Goal: Information Seeking & Learning: Compare options

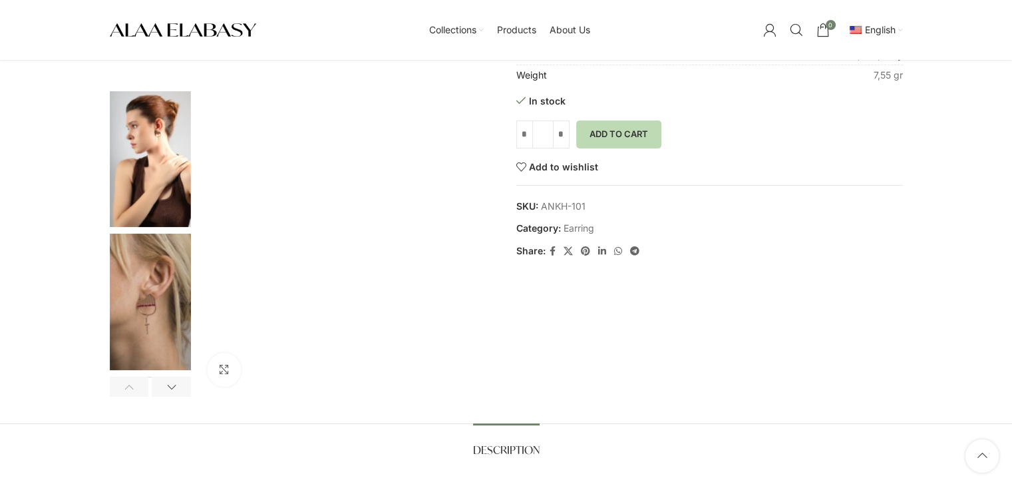
scroll to position [57, 0]
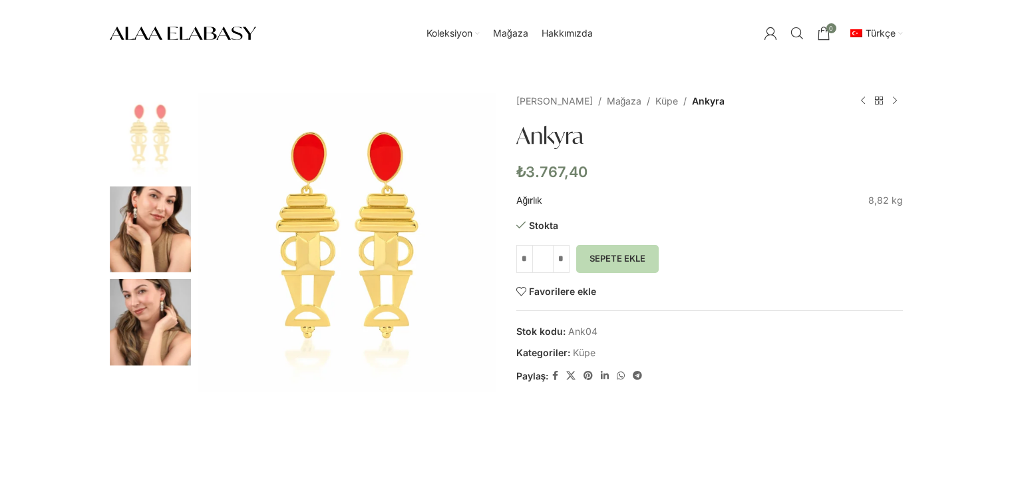
scroll to position [258, 0]
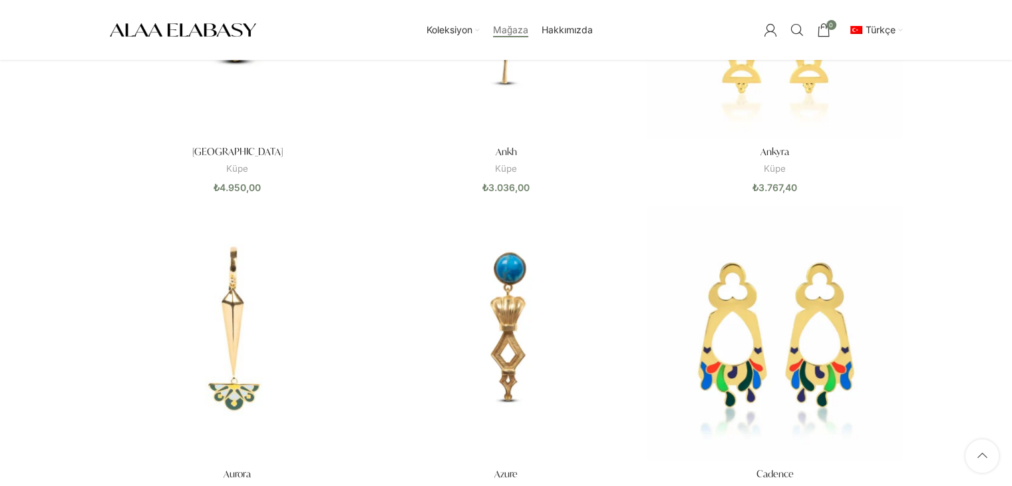
scroll to position [282, 0]
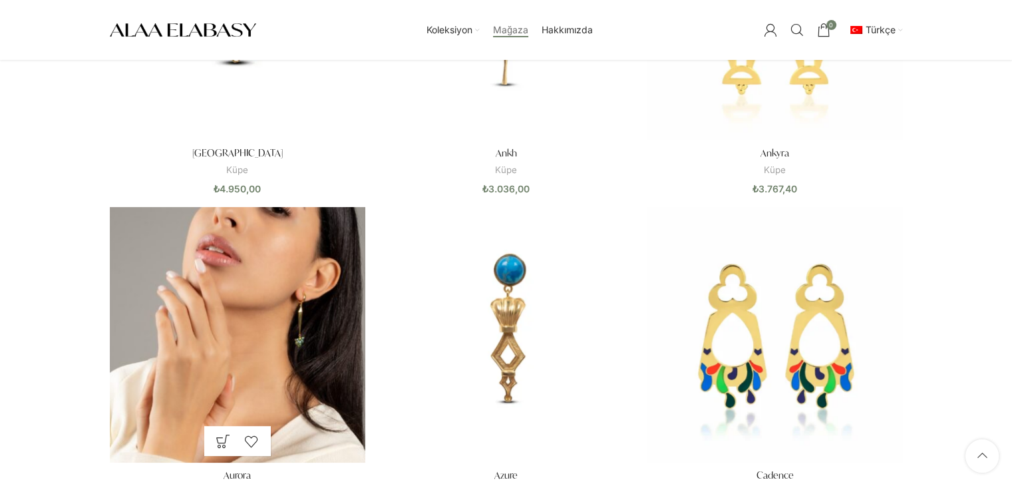
click at [272, 348] on img "Aurora" at bounding box center [237, 334] width 255 height 255
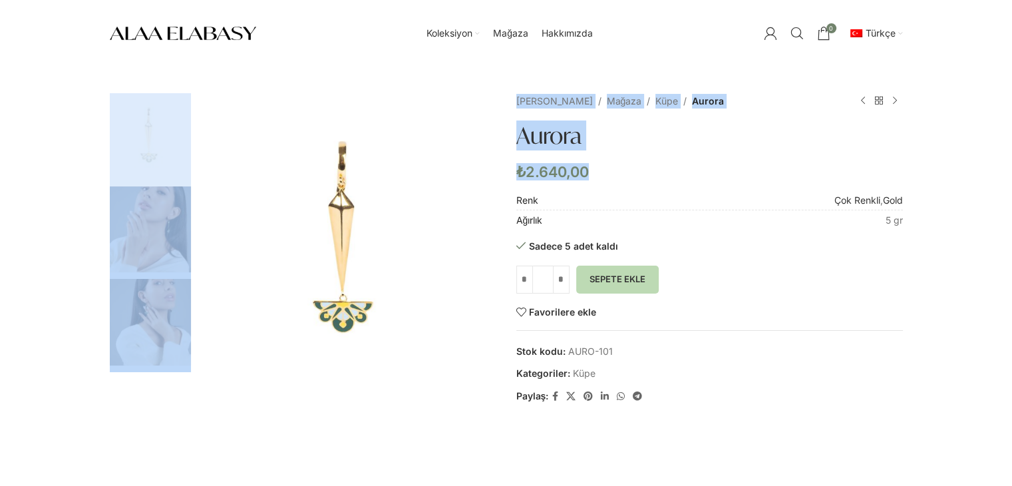
drag, startPoint x: 597, startPoint y: 171, endPoint x: 504, endPoint y: 166, distance: 93.3
click at [504, 166] on div "Büyütmek için tıklayın Ana Sayfa Mağaza Küpe Aurora Ankh ₺ 3.036,00 Ürünlere dö…" at bounding box center [506, 317] width 793 height 448
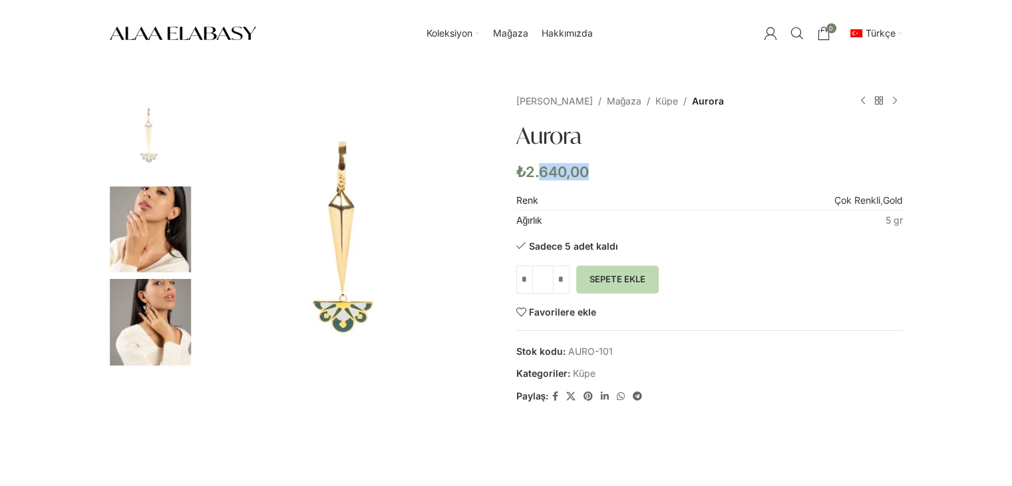
drag, startPoint x: 609, startPoint y: 168, endPoint x: 540, endPoint y: 162, distance: 69.4
click at [540, 163] on p "₺ 2.640,00" at bounding box center [709, 171] width 387 height 17
click at [540, 163] on bdi "₺ 2.640,00" at bounding box center [552, 171] width 73 height 17
drag, startPoint x: 540, startPoint y: 162, endPoint x: 591, endPoint y: 162, distance: 50.6
click at [591, 162] on div "Ana Sayfa Mağaza Küpe Aurora Ankh ₺ 3.036,00 Ürünlere dön Azure ₺ 4.950,00 Auro…" at bounding box center [709, 249] width 387 height 312
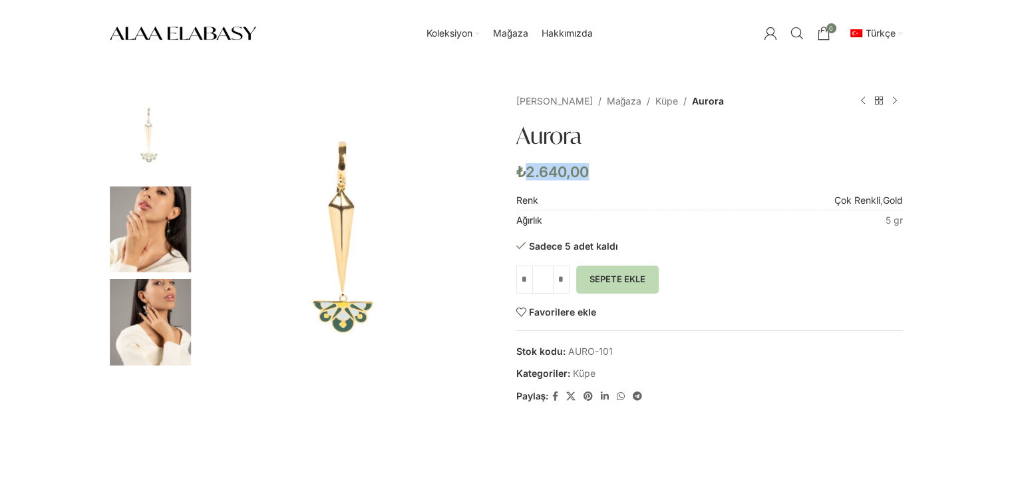
click at [591, 162] on div "Ana Sayfa Mağaza Küpe Aurora Ankh ₺ 3.036,00 Ürünlere dön Azure ₺ 4.950,00 Auro…" at bounding box center [709, 249] width 387 height 312
drag, startPoint x: 591, startPoint y: 162, endPoint x: 601, endPoint y: 178, distance: 19.7
click at [601, 178] on div "Ana Sayfa Mağaza Küpe Aurora Ankh ₺ 3.036,00 Ürünlere dön Azure ₺ 4.950,00 Auro…" at bounding box center [709, 249] width 387 height 312
drag, startPoint x: 514, startPoint y: 160, endPoint x: 583, endPoint y: 198, distance: 78.6
click at [583, 198] on div "Büyütmek için tıklayın Ana Sayfa Mağaza Küpe Aurora Ankh ₺ 3.036,00 Ürünlere dö…" at bounding box center [506, 317] width 793 height 448
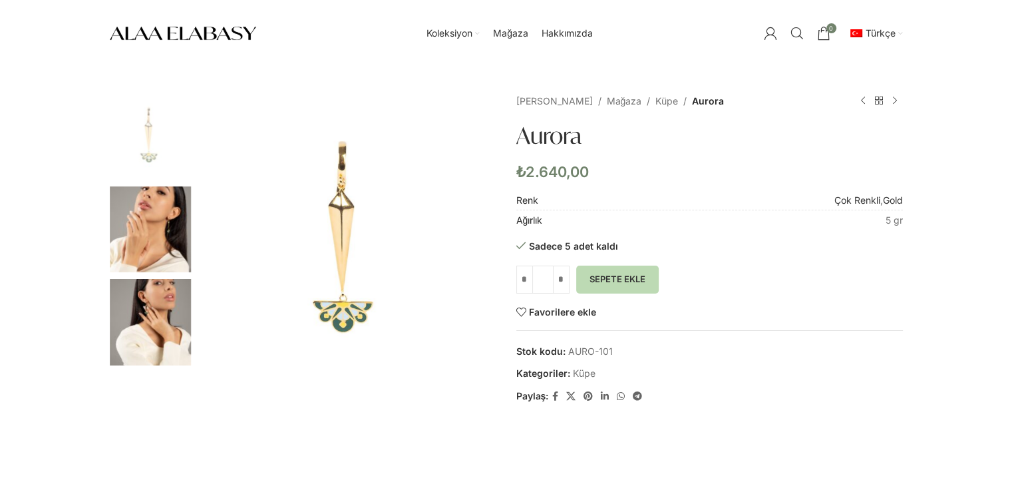
click at [597, 184] on div "Ana Sayfa Mağaza Küpe Aurora Ankh ₺ 3.036,00 Ürünlere dön Azure ₺ 4.950,00 Auro…" at bounding box center [709, 249] width 387 height 312
drag, startPoint x: 597, startPoint y: 184, endPoint x: 514, endPoint y: 172, distance: 84.8
click at [514, 172] on div "Büyütmek için tıklayın Ana Sayfa Mağaza Küpe Aurora Ankh ₺ 3.036,00 Ürünlere dö…" at bounding box center [506, 317] width 793 height 448
drag, startPoint x: 514, startPoint y: 172, endPoint x: 599, endPoint y: 171, distance: 85.8
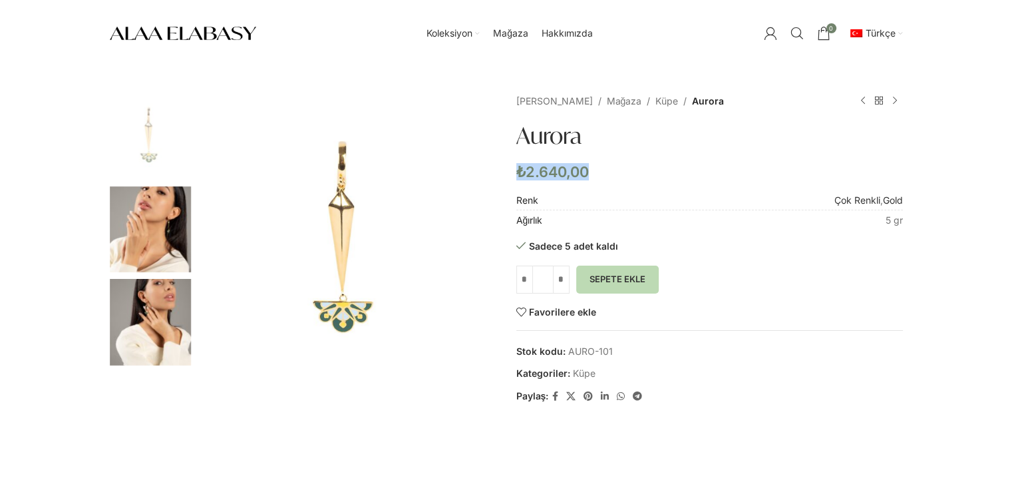
click at [599, 171] on div "Büyütmek için tıklayın Ana Sayfa Mağaza Küpe Aurora Ankh ₺ 3.036,00 Ürünlere dö…" at bounding box center [506, 317] width 793 height 448
click at [599, 171] on p "₺ 2.640,00" at bounding box center [709, 171] width 387 height 17
drag, startPoint x: 599, startPoint y: 171, endPoint x: 508, endPoint y: 165, distance: 92.0
click at [508, 165] on div "Büyütmek için tıklayın Ana Sayfa Mağaza Küpe Aurora Ankh ₺ 3.036,00 Ürünlere dö…" at bounding box center [506, 317] width 793 height 448
click at [527, 168] on bdi "₺ 2.640,00" at bounding box center [552, 171] width 73 height 17
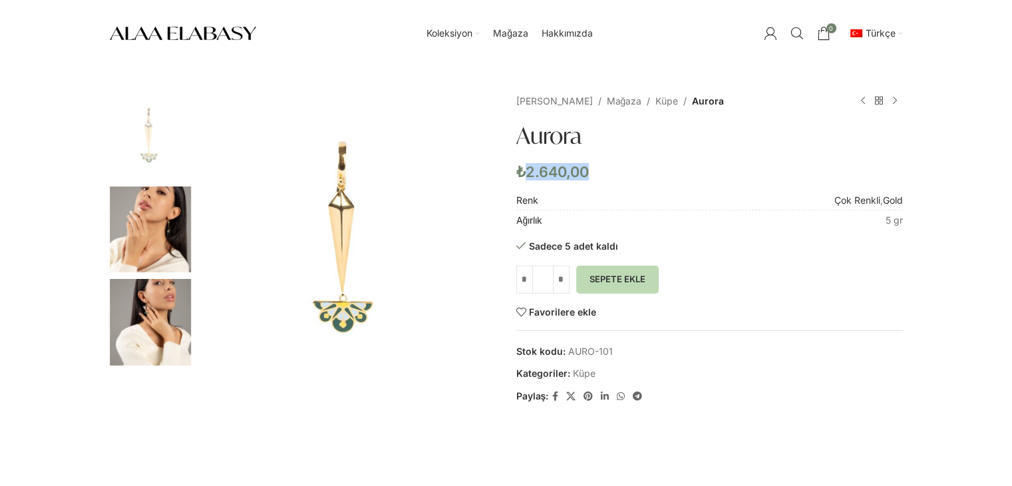
drag, startPoint x: 585, startPoint y: 165, endPoint x: 518, endPoint y: 170, distance: 68.0
click at [518, 170] on bdi "₺ 2.640,00" at bounding box center [552, 171] width 73 height 17
click at [518, 170] on span "₺" at bounding box center [520, 171] width 9 height 17
click at [561, 178] on bdi "₺ 2.640,00" at bounding box center [552, 171] width 73 height 17
drag, startPoint x: 561, startPoint y: 178, endPoint x: 589, endPoint y: 174, distance: 28.2
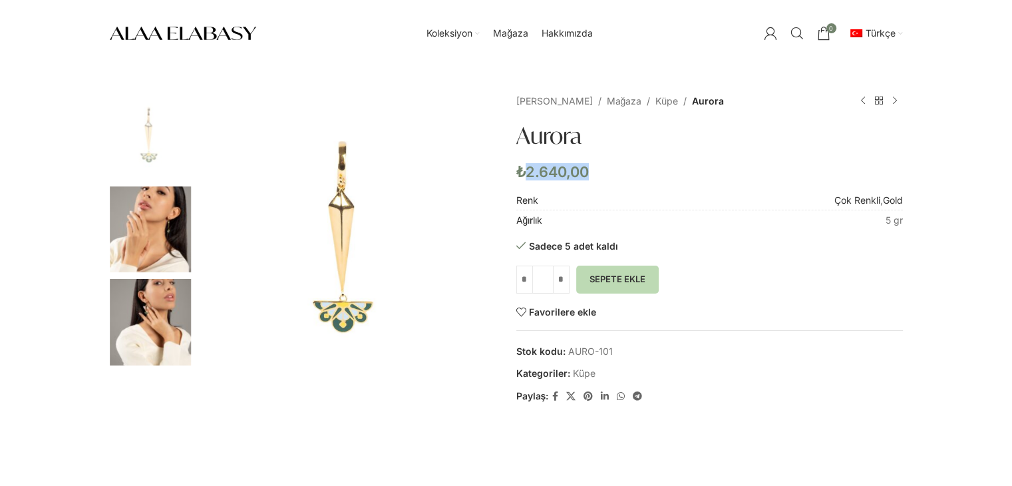
click at [589, 174] on p "₺ 2.640,00" at bounding box center [709, 171] width 387 height 17
drag, startPoint x: 589, startPoint y: 174, endPoint x: 518, endPoint y: 176, distance: 71.2
click at [518, 176] on p "₺ 2.640,00" at bounding box center [709, 171] width 387 height 17
click at [601, 168] on p "₺ 2.640,00" at bounding box center [709, 171] width 387 height 17
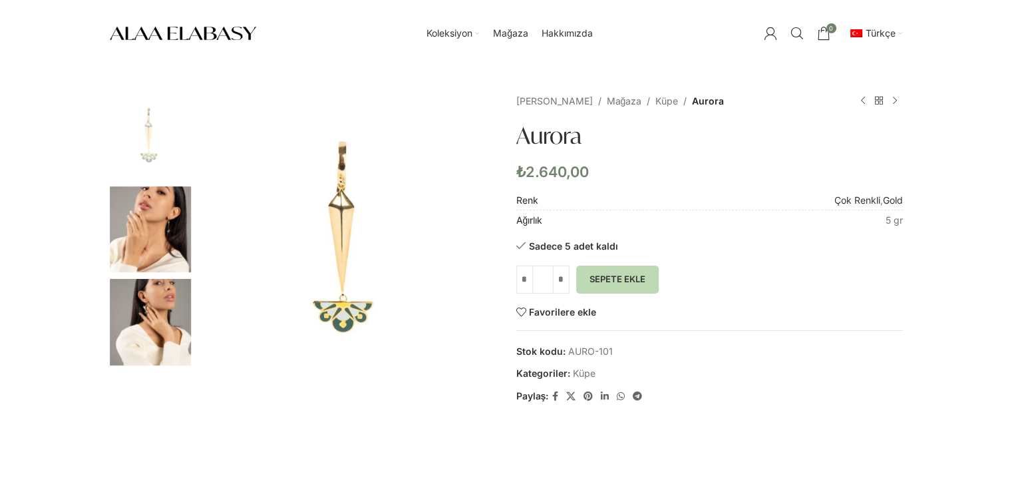
click at [601, 168] on p "₺ 2.640,00" at bounding box center [709, 171] width 387 height 17
drag, startPoint x: 904, startPoint y: 224, endPoint x: 886, endPoint y: 222, distance: 18.1
click at [886, 222] on div "Büyütmek için tıklayın Ana Sayfa Mağaza Küpe Aurora Ankh ₺ 3.036,00 Ürünlere dö…" at bounding box center [506, 317] width 813 height 448
copy table "Renk Çok Renkli , Gold Ağırlık"
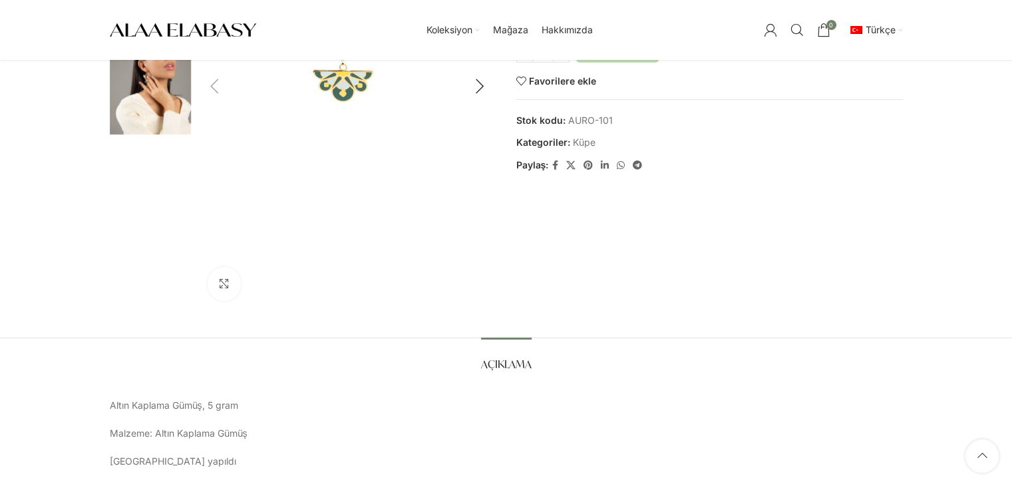
scroll to position [346, 0]
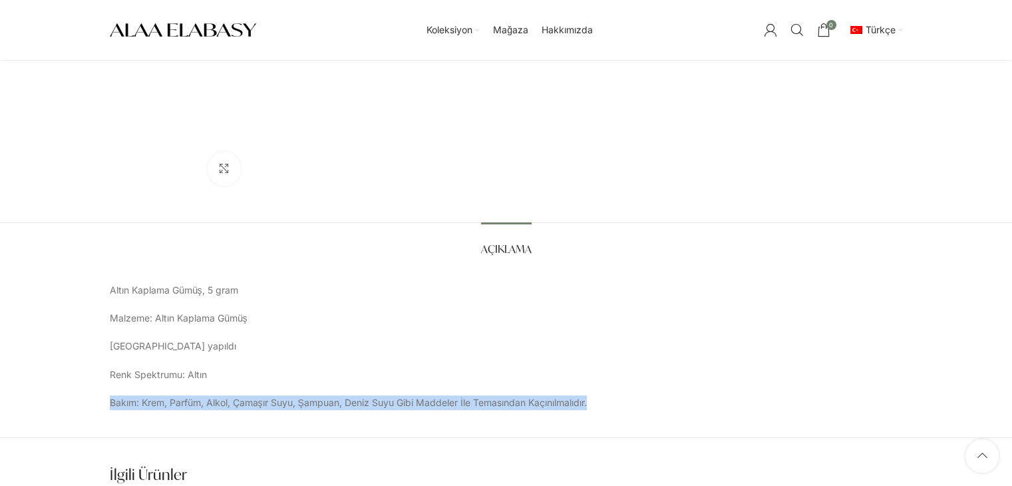
drag, startPoint x: 110, startPoint y: 402, endPoint x: 642, endPoint y: 426, distance: 532.8
click at [642, 426] on div "Açıklama Açıklama Altın Kaplama Gümüş, 5 gram Malzeme: Altın Kaplama Gümüş İsta…" at bounding box center [506, 330] width 1012 height 216
copy p "Bakım: Krem, Parfüm, Alkol, Çamaşır Suyu, Şampuan, Deniz Suyu Gibi Maddeler İle…"
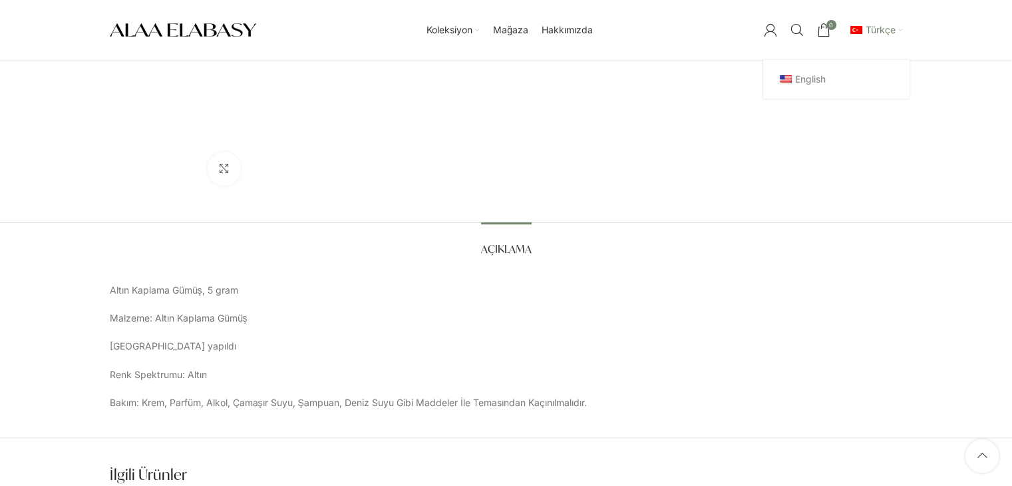
click at [878, 60] on div "English" at bounding box center [836, 79] width 146 height 39
click at [850, 79] on link "English" at bounding box center [836, 79] width 120 height 23
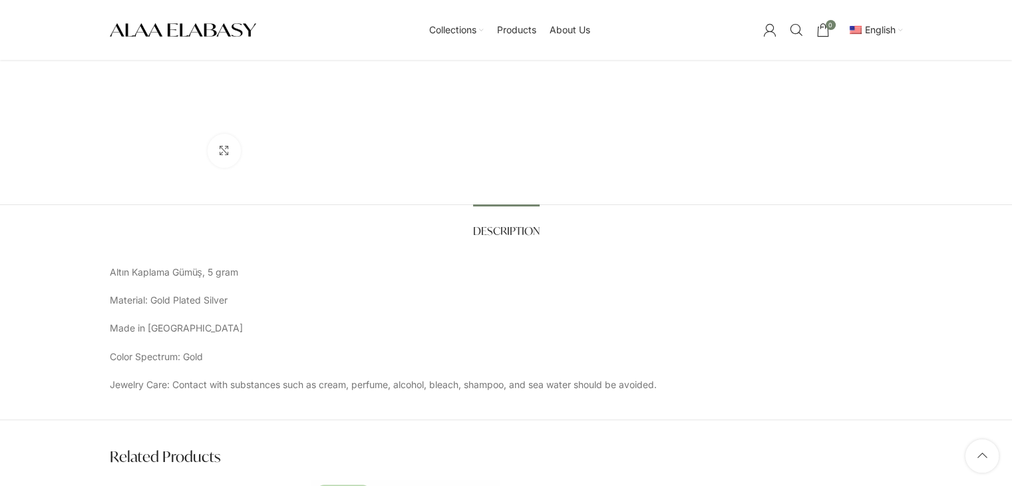
scroll to position [404, 0]
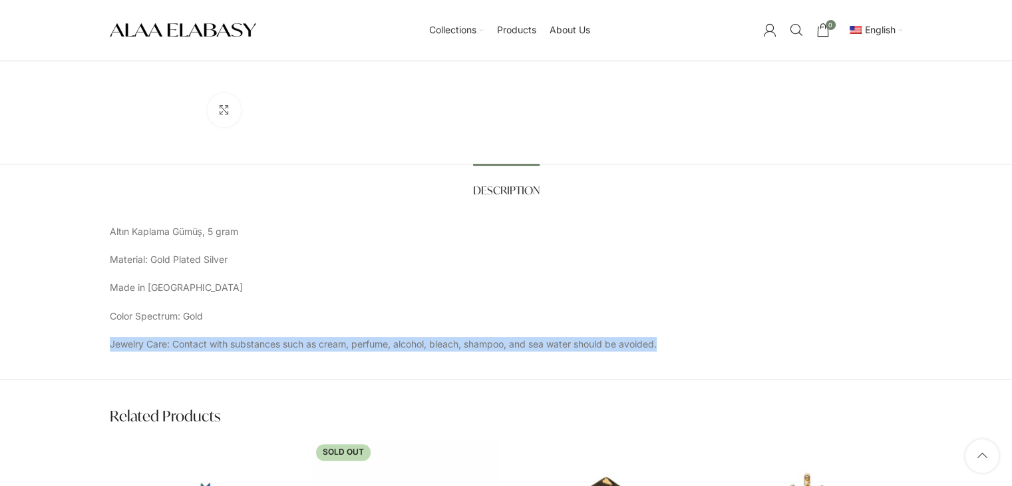
drag, startPoint x: 109, startPoint y: 344, endPoint x: 691, endPoint y: 339, distance: 582.1
click at [691, 339] on p "Jewelry Care: Contact with substances such as cream, perfume, alcohol, bleach, …" at bounding box center [506, 344] width 793 height 15
copy p "Jewelry Care: Contact with substances such as cream, perfume, alcohol, bleach, …"
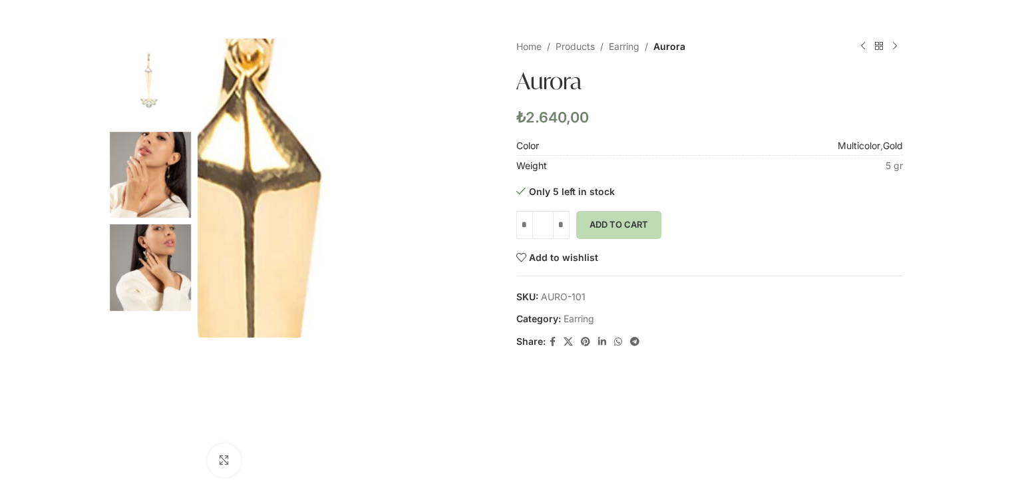
scroll to position [0, 0]
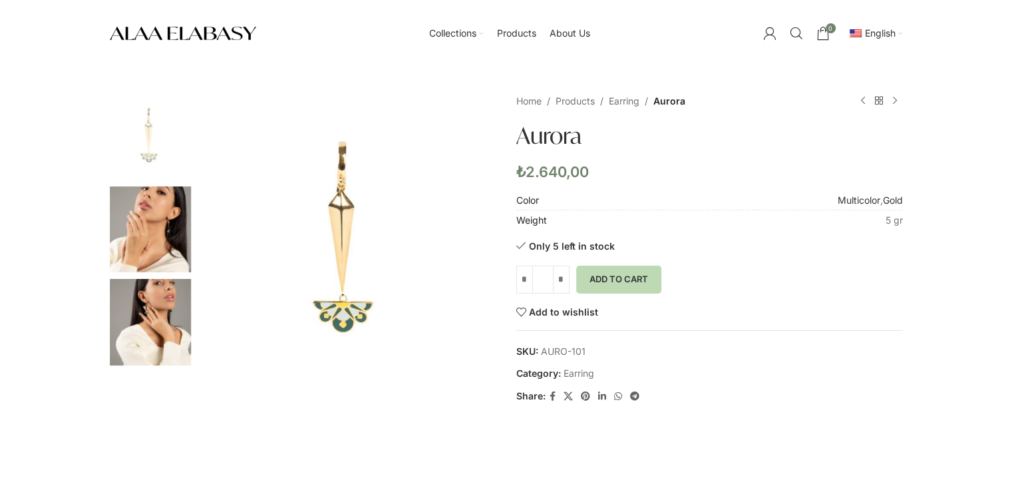
drag, startPoint x: 585, startPoint y: 355, endPoint x: 543, endPoint y: 354, distance: 42.6
click at [543, 354] on span "SKU: AURO-101" at bounding box center [709, 351] width 387 height 15
copy span "AURO-101"
click at [5, 1] on div "Collections Neo Reflections Far Horizons Origins Midnight Fever The Reverie Pro…" at bounding box center [506, 33] width 1012 height 67
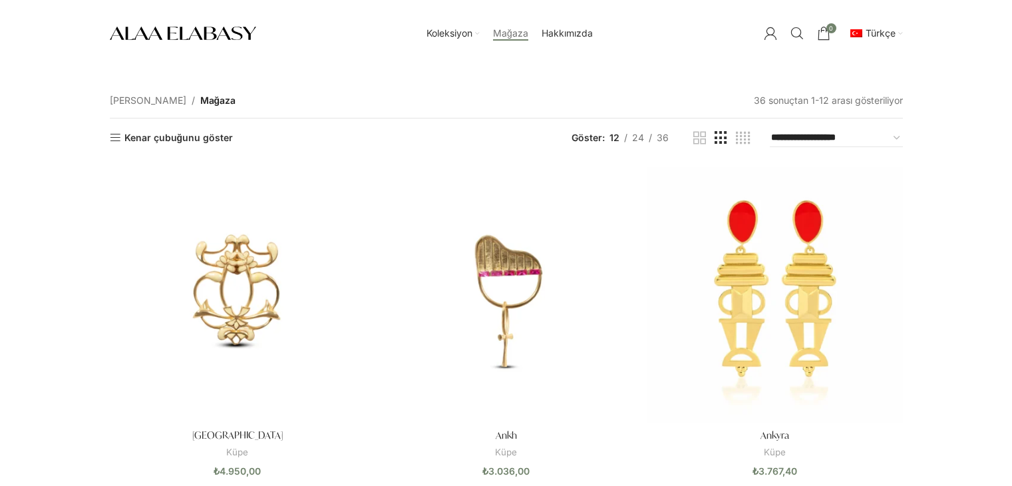
scroll to position [282, 0]
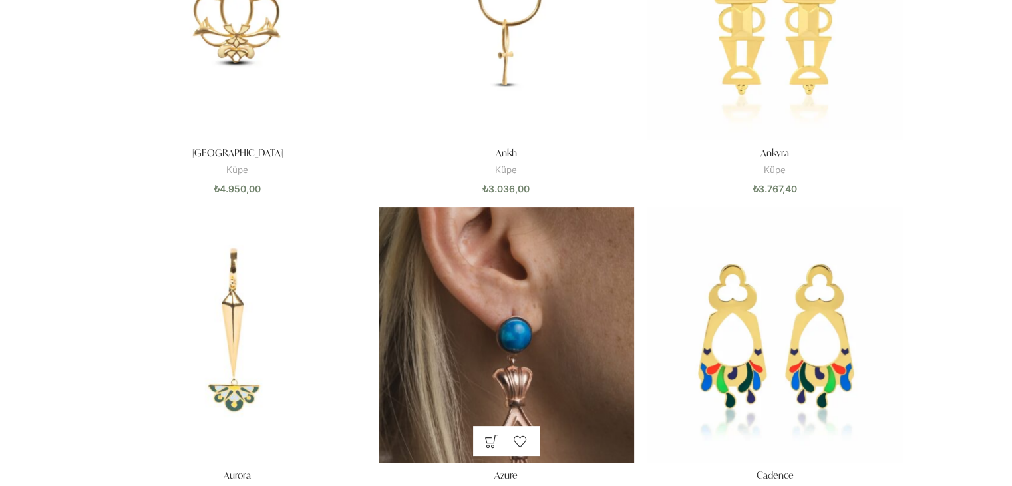
click at [571, 268] on img "Azure" at bounding box center [506, 334] width 255 height 255
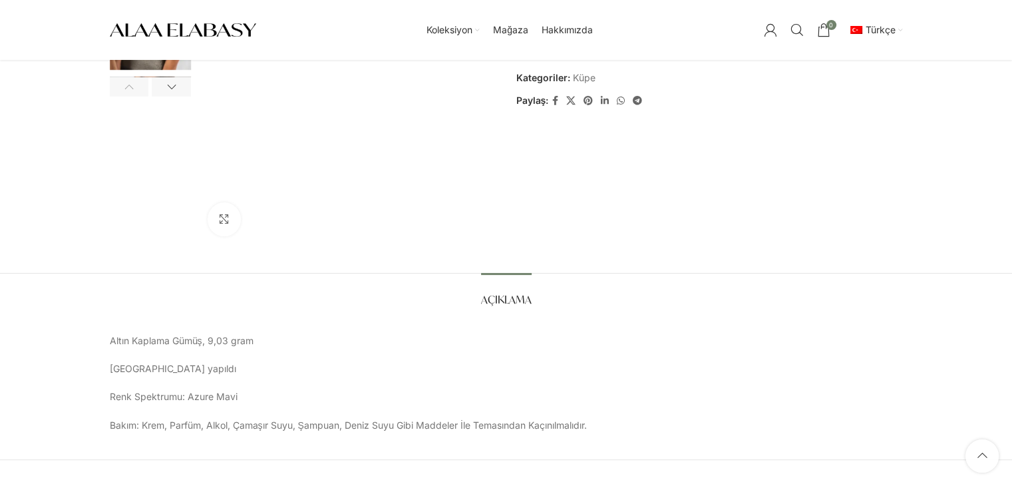
scroll to position [124, 0]
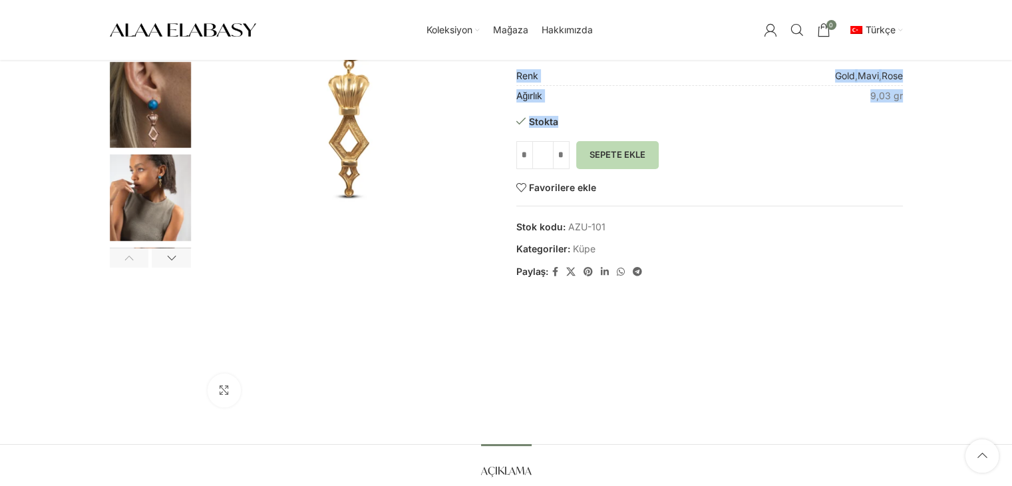
drag, startPoint x: 915, startPoint y: 104, endPoint x: 931, endPoint y: 96, distance: 18.2
click at [931, 96] on div "Büyütmek için tıklayın [PERSON_NAME] [GEOGRAPHIC_DATA] [GEOGRAPHIC_DATA] Azure …" at bounding box center [506, 461] width 1012 height 984
drag, startPoint x: 931, startPoint y: 96, endPoint x: 903, endPoint y: 98, distance: 28.0
click at [903, 98] on div "Büyütmek için tıklayın Ana Sayfa Mağaza Küpe Azure Aurora ₺ 2.640,00 Ürünlere d…" at bounding box center [506, 461] width 1012 height 984
drag, startPoint x: 903, startPoint y: 98, endPoint x: 868, endPoint y: 97, distance: 35.9
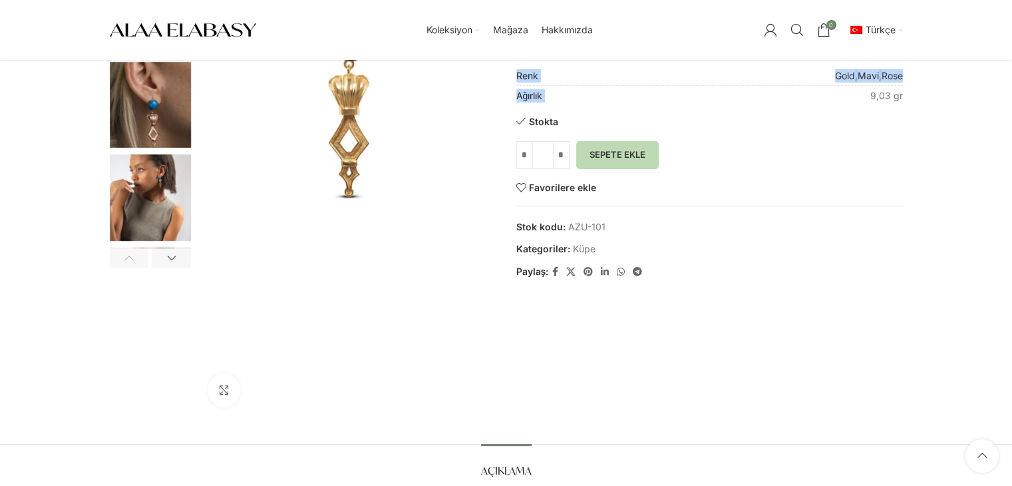
click at [868, 97] on div "Büyütmek için tıklayın Ana Sayfa Mağaza Küpe Azure Aurora ₺ 2.640,00 Ürünlere d…" at bounding box center [506, 193] width 813 height 448
copy table "Renk Gold , Mavi , Rose Ağırlık"
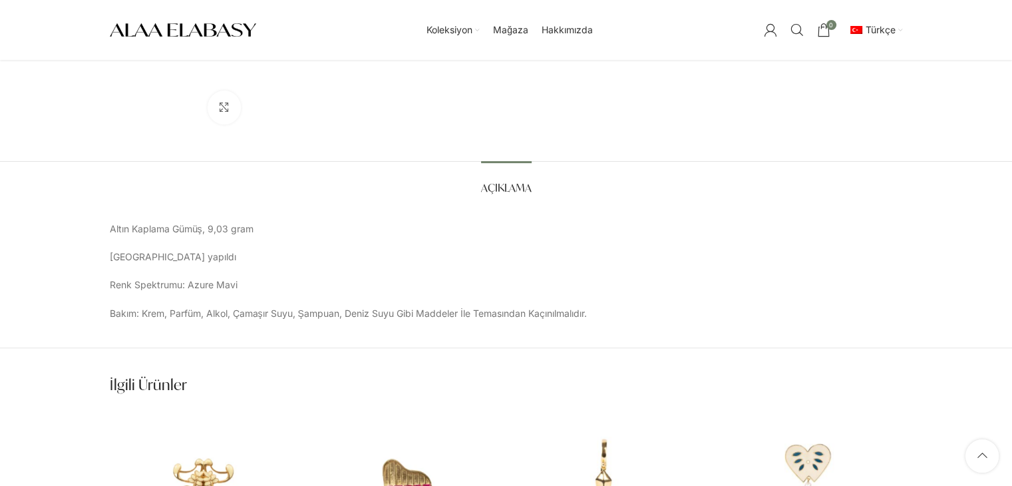
scroll to position [410, 0]
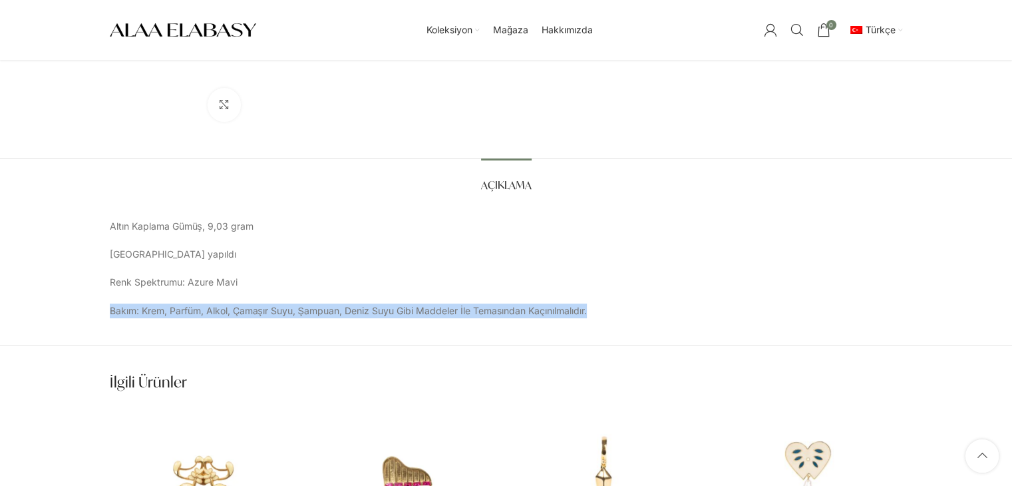
drag, startPoint x: 605, startPoint y: 307, endPoint x: 108, endPoint y: 323, distance: 496.5
click at [108, 323] on div "Açıklama Açıklama Altın Kaplama Gümüş, 9,03 gram İstanbul’da yapıldı Renk Spekt…" at bounding box center [506, 252] width 1012 height 188
copy p "Bakım: Krem, Parfüm, Alkol, Çamaşır Suyu, Şampuan, Deniz Suyu Gibi Maddeler İle…"
click at [804, 80] on span "English" at bounding box center [810, 78] width 31 height 11
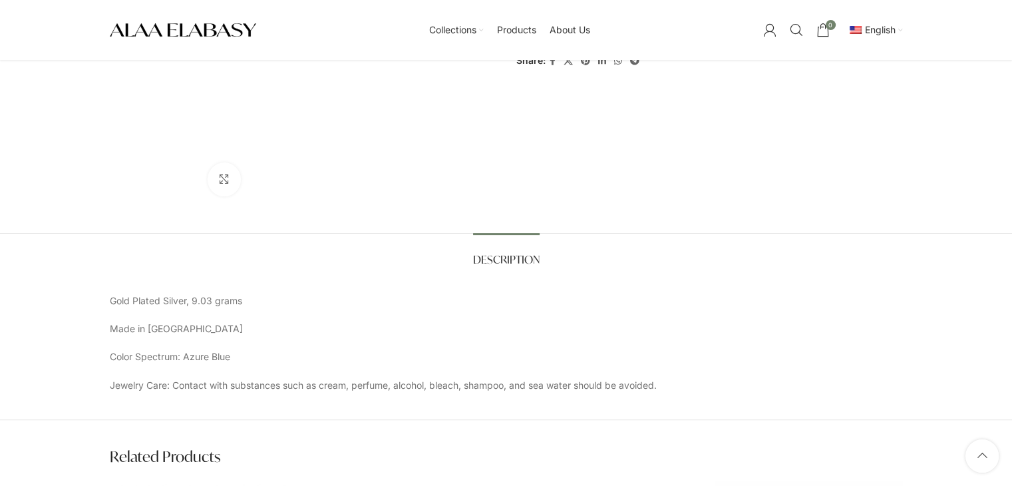
scroll to position [335, 0]
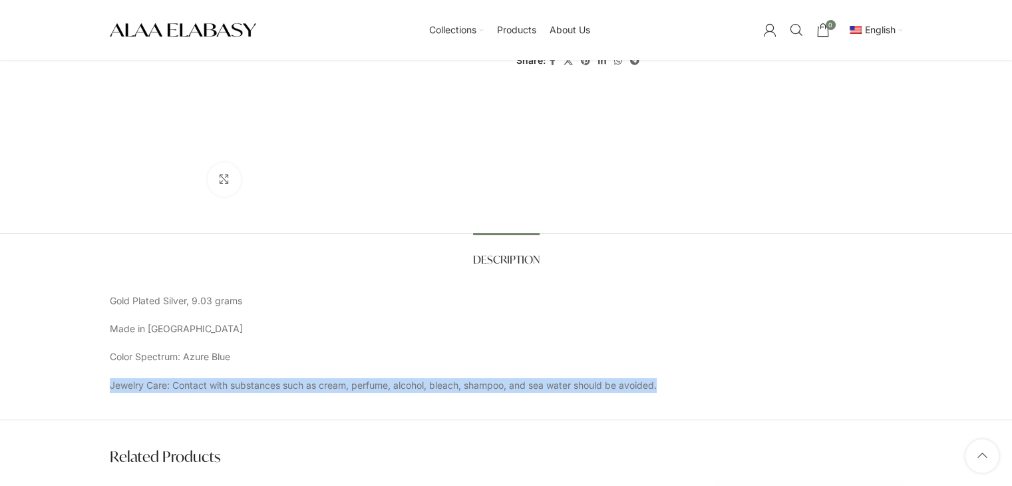
drag, startPoint x: 673, startPoint y: 386, endPoint x: 61, endPoint y: 380, distance: 612.1
click at [61, 380] on div "Description Description Gold Plated Silver, 9.03 grams Made in [GEOGRAPHIC_DATA…" at bounding box center [506, 327] width 1012 height 188
copy p "Jewelry Care: Contact with substances such as cream, perfume, alcohol, bleach, …"
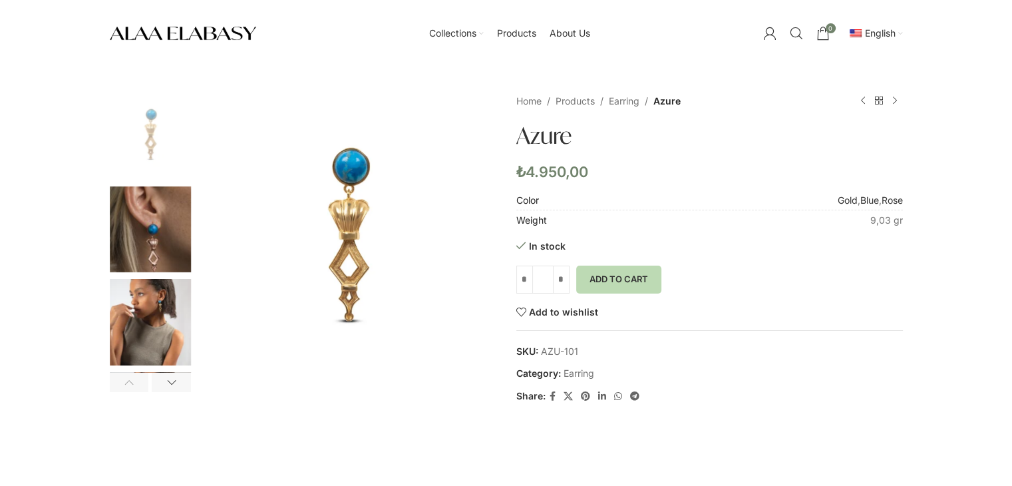
drag, startPoint x: 595, startPoint y: 349, endPoint x: 543, endPoint y: 355, distance: 52.2
click at [543, 355] on span "SKU: AZU-101" at bounding box center [709, 351] width 387 height 15
copy span "AZU-101"
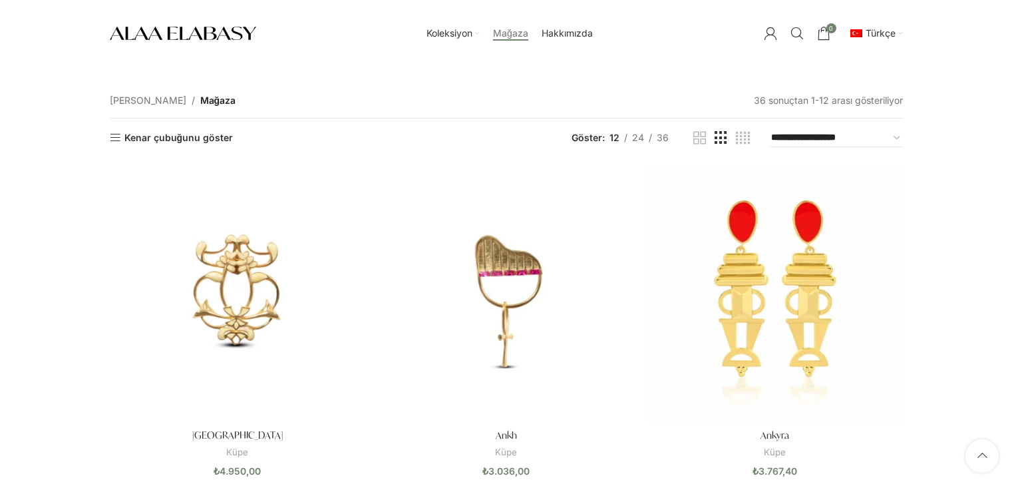
scroll to position [359, 0]
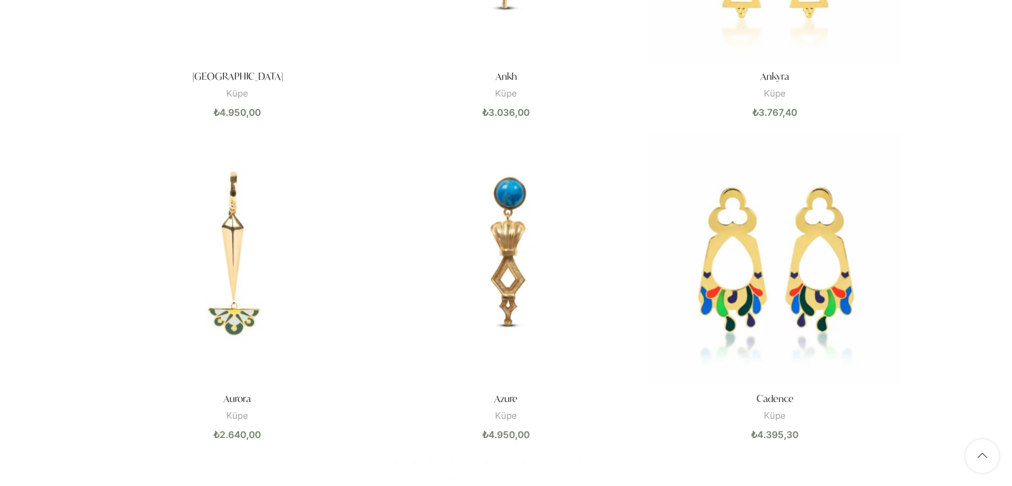
click at [807, 254] on img "Cadence" at bounding box center [774, 257] width 255 height 255
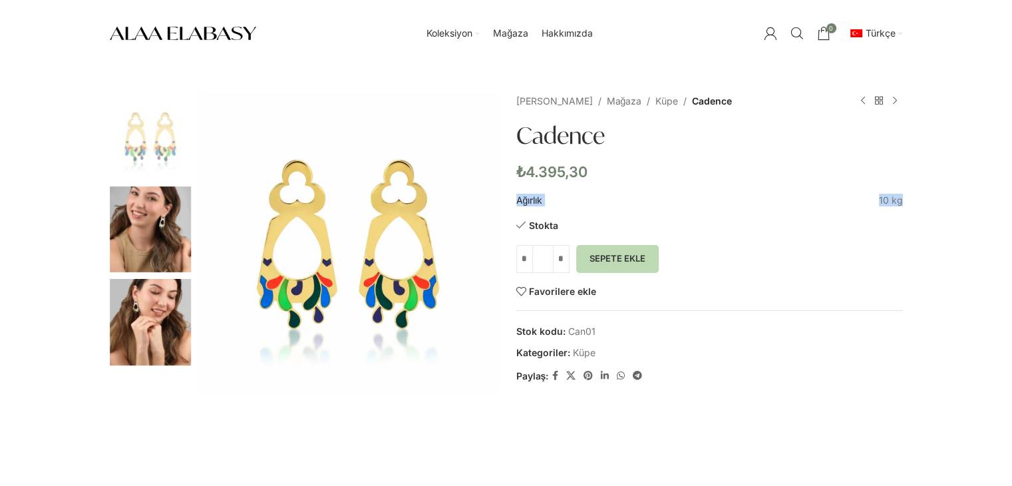
drag, startPoint x: 910, startPoint y: 206, endPoint x: 877, endPoint y: 200, distance: 33.1
click at [877, 200] on div "Büyütmek için tıklayın [PERSON_NAME] [GEOGRAPHIC_DATA] [GEOGRAPHIC_DATA] Cadenc…" at bounding box center [506, 317] width 813 height 448
copy table "Ağırlık"
click at [911, 214] on div "Büyütmek için tıklayın Ana Sayfa Mağaza Küpe Cadence The Knot ₺ 2.816,00 Ürünle…" at bounding box center [506, 317] width 813 height 448
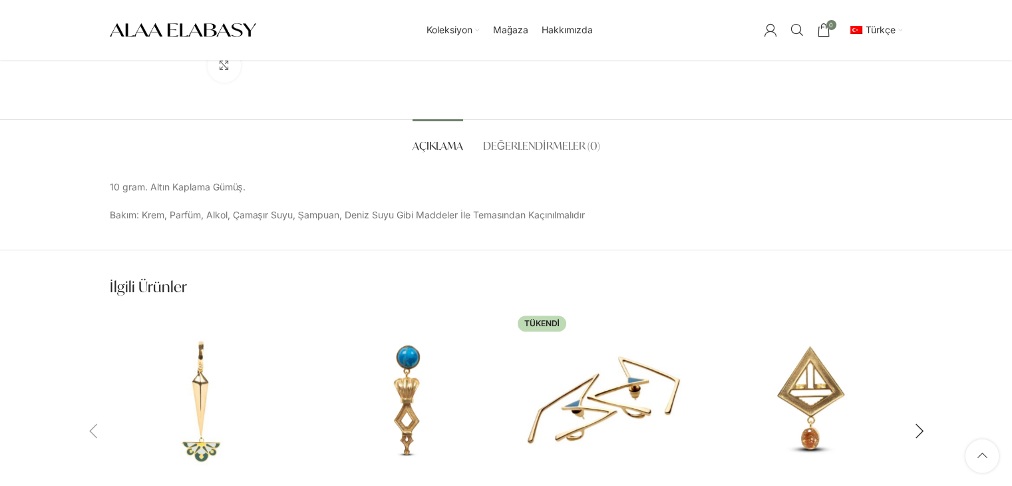
scroll to position [449, 0]
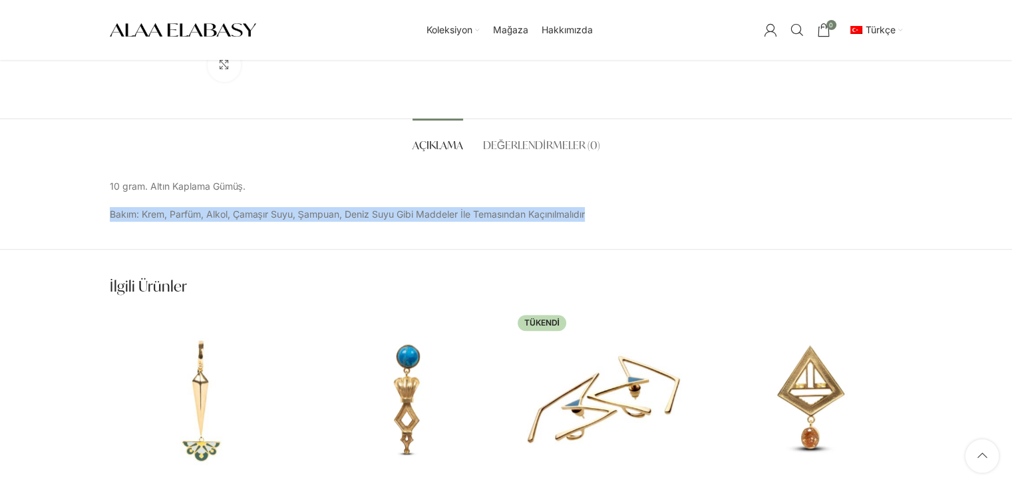
drag, startPoint x: 108, startPoint y: 214, endPoint x: 627, endPoint y: 220, distance: 518.9
click at [627, 220] on div "Açıklama Değerlendirmeler (0) Açıklama 10 gram. Altın Kaplama Gümüş. Bakım: Kre…" at bounding box center [506, 170] width 813 height 104
copy p "Bakım: Krem, Parfüm, Alkol, Çamaşır Suyu, Şampuan, Deniz Suyu Gibi Maddeler İle…"
click at [853, 73] on link "English" at bounding box center [836, 79] width 120 height 23
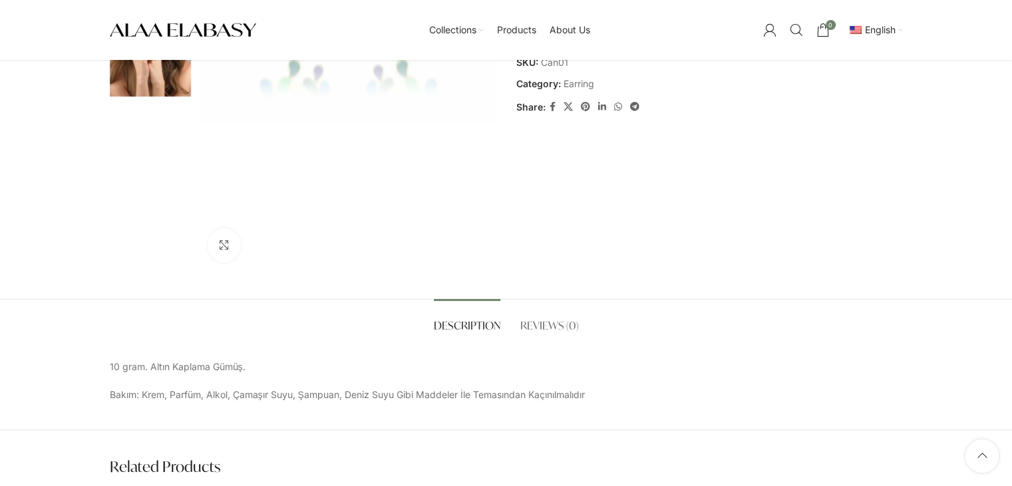
scroll to position [299, 0]
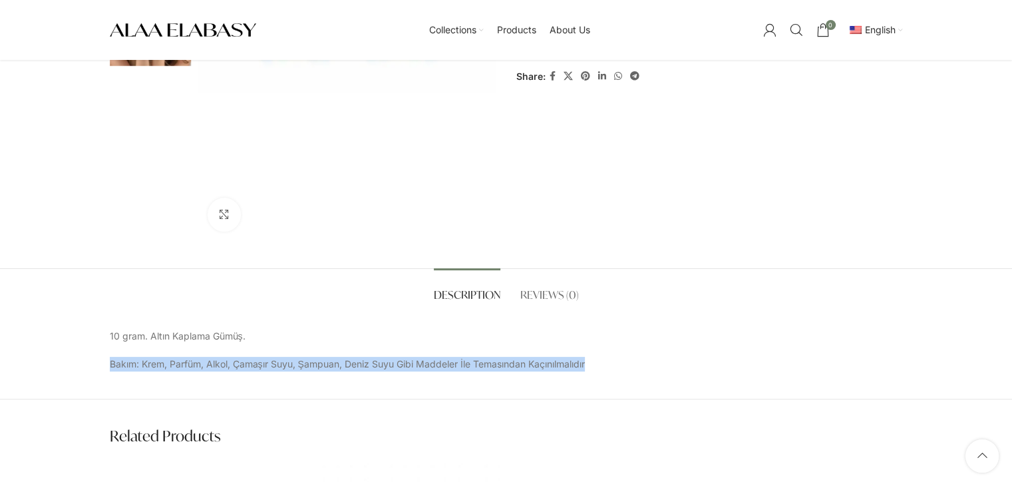
drag, startPoint x: 599, startPoint y: 364, endPoint x: 96, endPoint y: 376, distance: 503.1
click at [96, 376] on div "Description Reviews (0) Description 10 gram. Altın Kaplama Gümüş. Bakım: Krem, …" at bounding box center [506, 333] width 1012 height 131
click at [221, 344] on div "10 gram. Altın Kaplama Gümüş. Bakım: Krem, Parfüm, Alkol, Çamaşır Suyu, Şampuan…" at bounding box center [506, 350] width 793 height 43
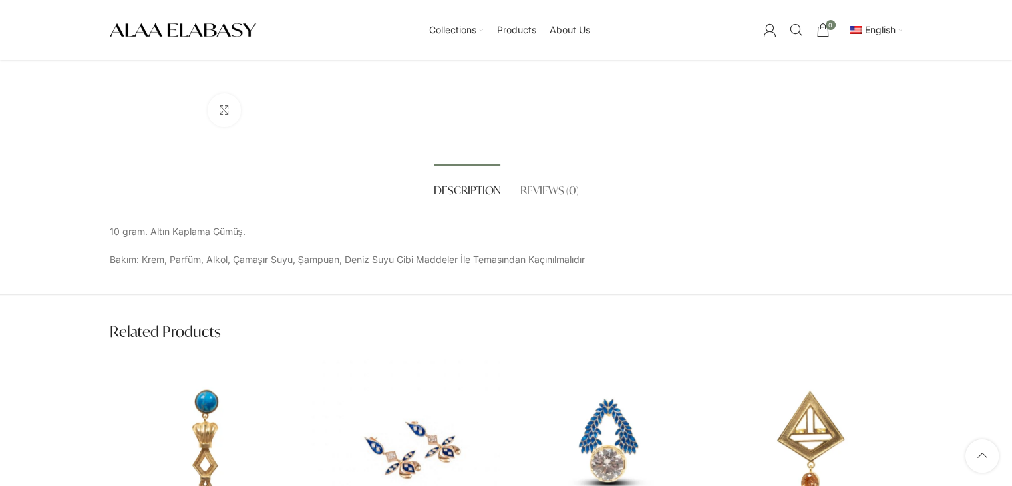
scroll to position [420, 0]
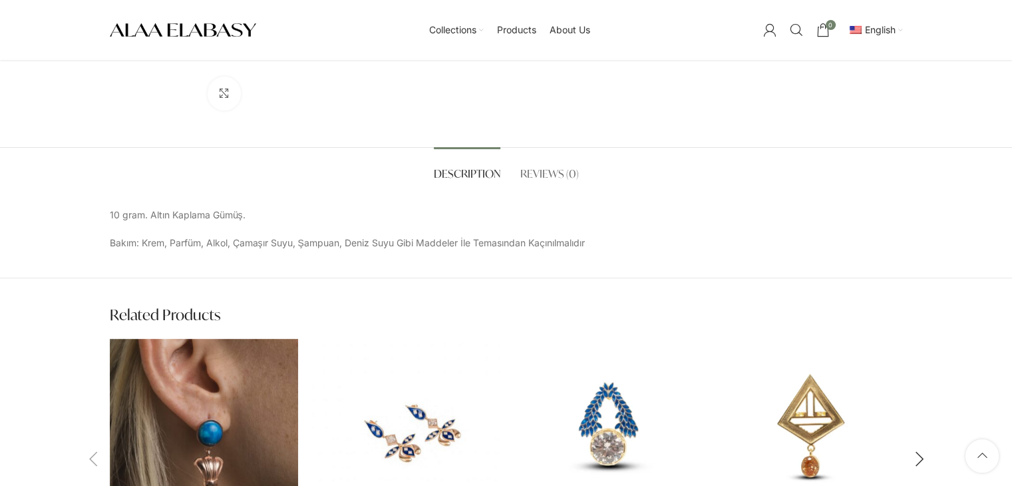
click at [189, 379] on img "Azure" at bounding box center [204, 433] width 188 height 188
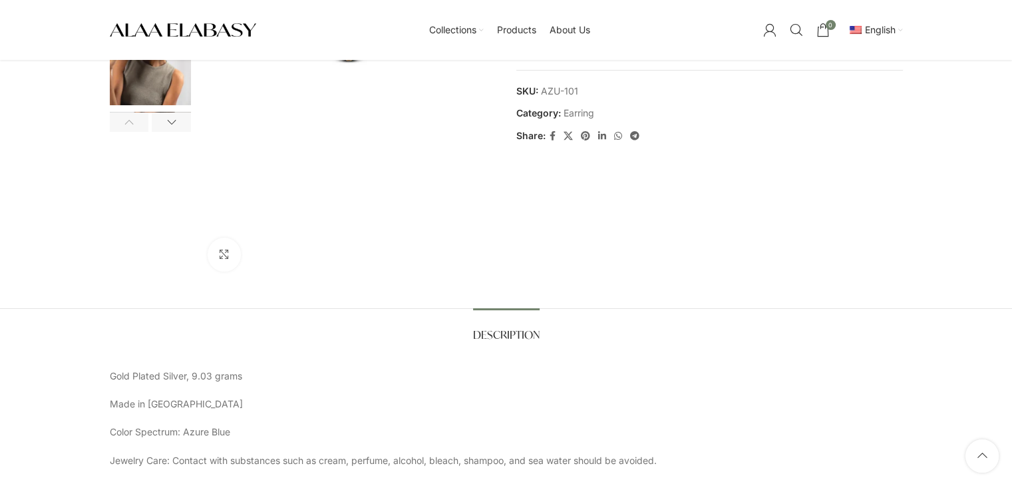
scroll to position [268, 0]
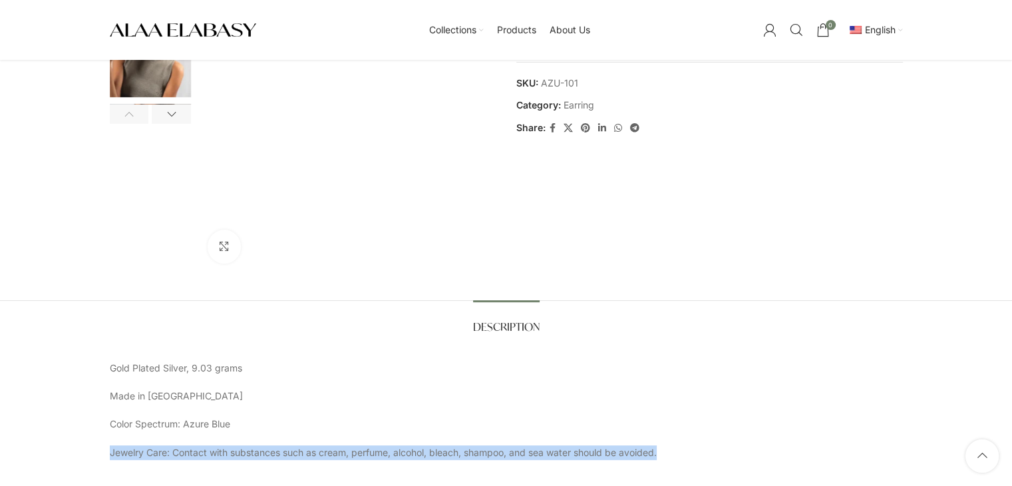
drag, startPoint x: 664, startPoint y: 451, endPoint x: 82, endPoint y: 451, distance: 581.4
click at [82, 451] on div "Description Description Gold Plated Silver, 9.03 grams Made in [GEOGRAPHIC_DATA…" at bounding box center [506, 394] width 1012 height 188
copy p "Jewelry Care: Contact with substances such as cream, perfume, alcohol, bleach, …"
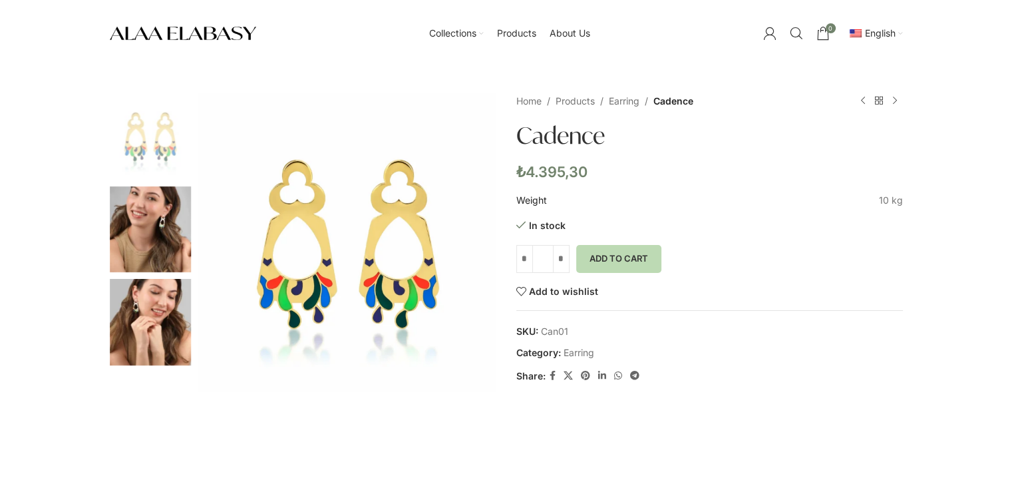
drag, startPoint x: 572, startPoint y: 328, endPoint x: 541, endPoint y: 331, distance: 31.4
click at [541, 331] on span "SKU: Can01" at bounding box center [709, 331] width 387 height 15
copy span "Can01"
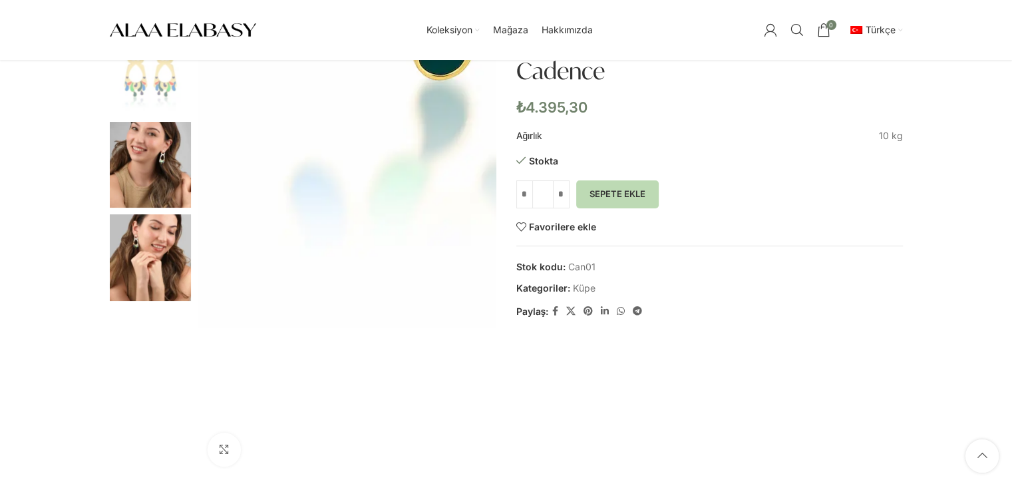
scroll to position [64, 0]
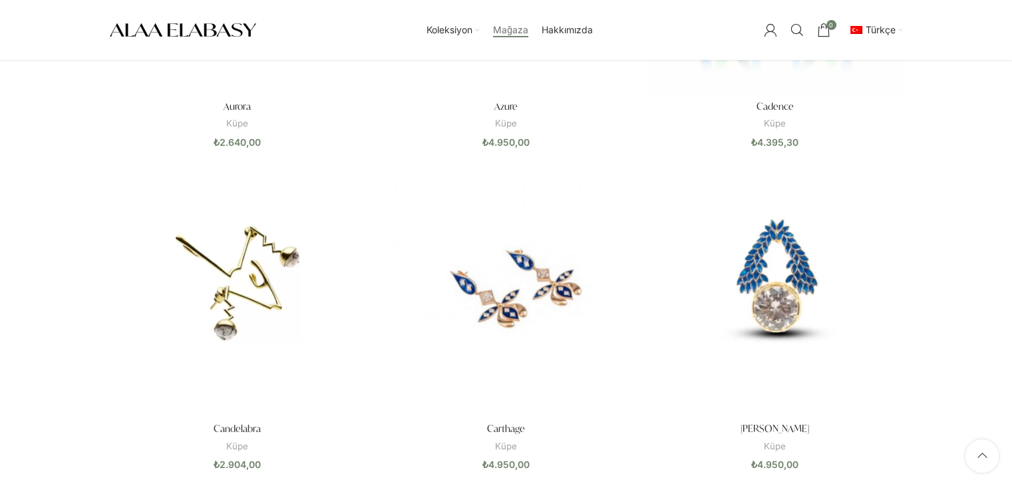
scroll to position [695, 0]
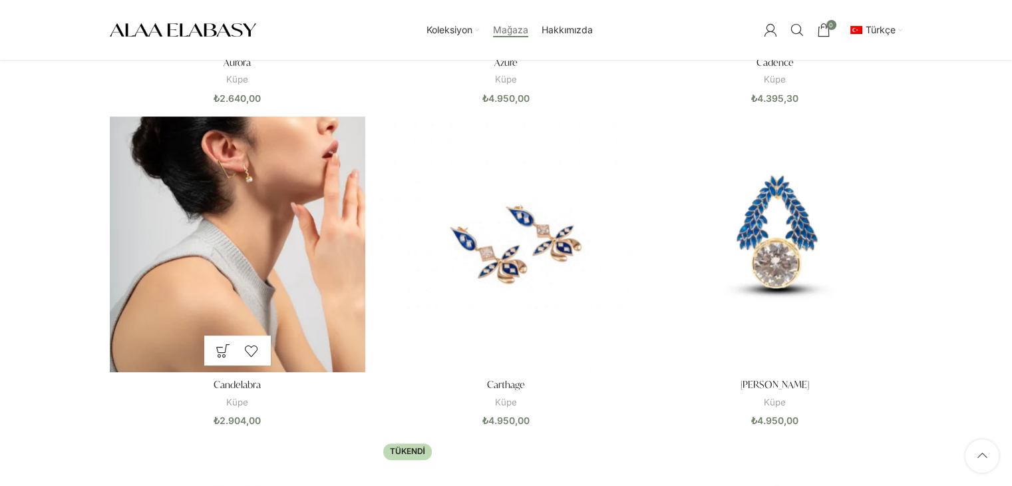
click at [261, 245] on img "Candelabra" at bounding box center [237, 243] width 255 height 255
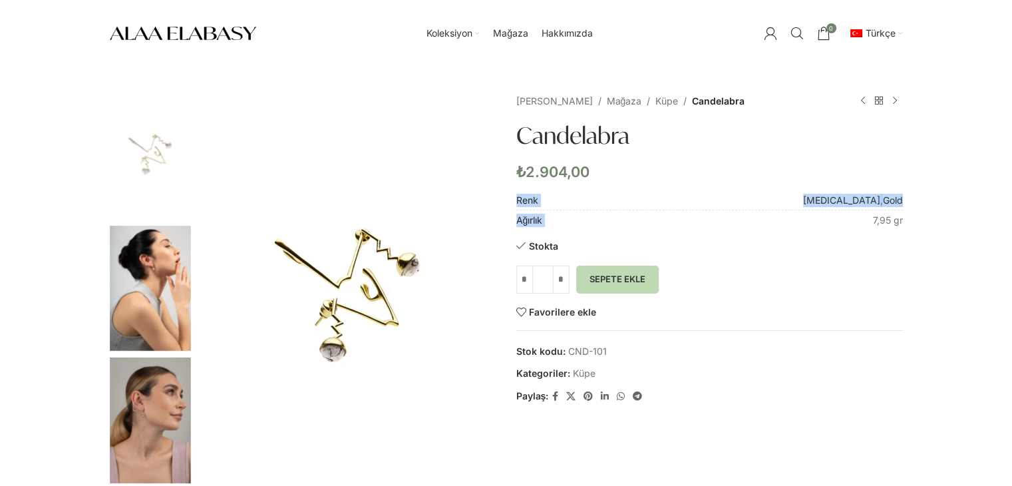
drag, startPoint x: 917, startPoint y: 216, endPoint x: 870, endPoint y: 219, distance: 47.3
copy table "Renk [MEDICAL_DATA] , Gold Ağırlık"
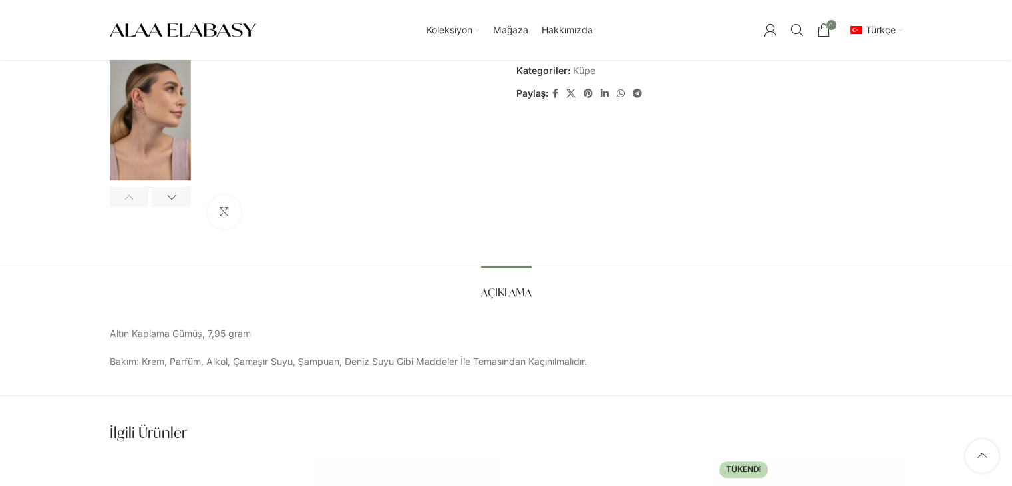
scroll to position [361, 0]
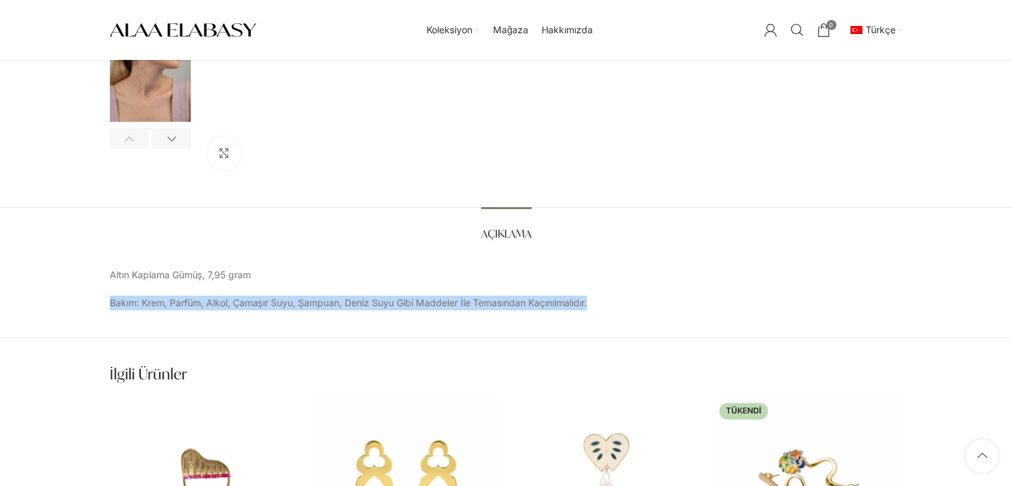
drag, startPoint x: 597, startPoint y: 310, endPoint x: 87, endPoint y: 314, distance: 509.6
click at [87, 314] on div "Açıklama Açıklama Altın Kaplama Gümüş, 7,95 gram Bakım: Krem, Parfüm, Alkol, Ça…" at bounding box center [506, 272] width 1012 height 131
copy p "Bakım: Krem, Parfüm, Alkol, Çamaşır Suyu, Şampuan, Deniz Suyu Gibi Maddeler İle…"
click at [848, 75] on link "English" at bounding box center [836, 79] width 120 height 23
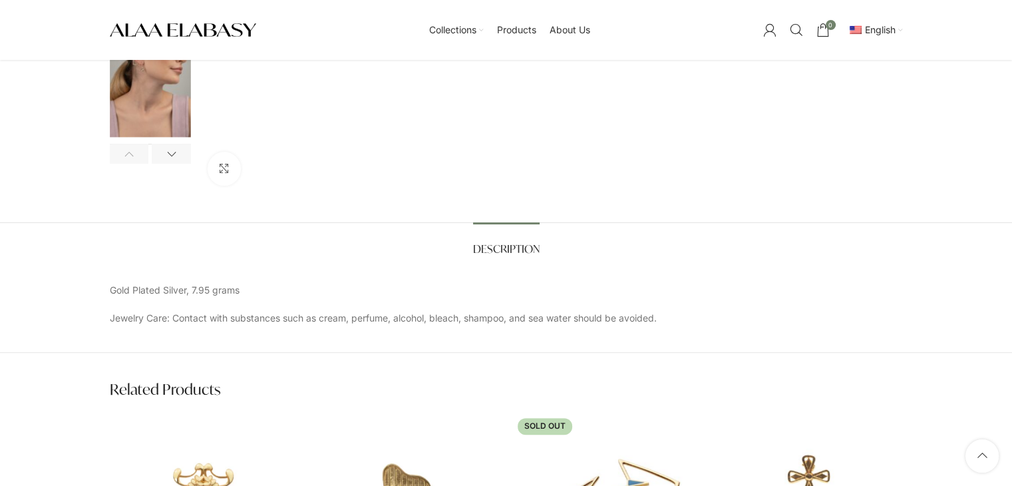
scroll to position [383, 0]
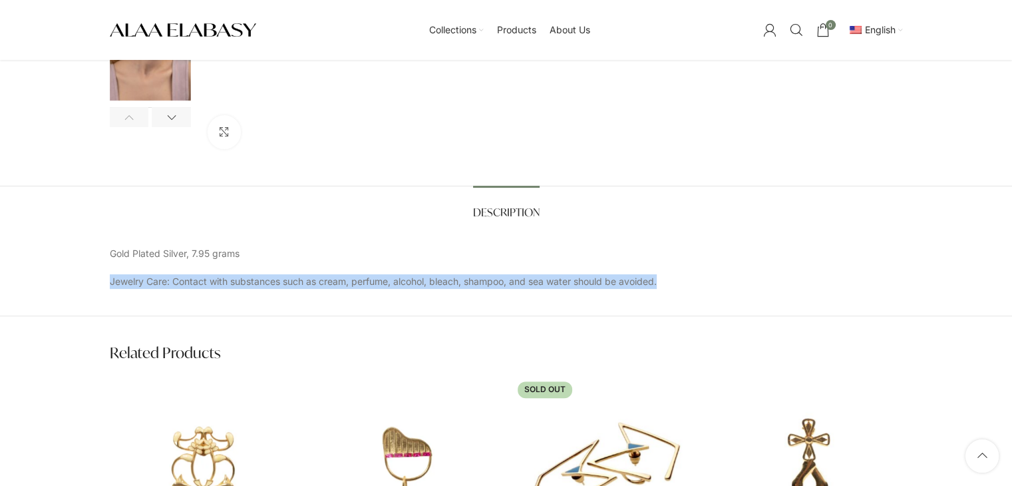
drag, startPoint x: 112, startPoint y: 285, endPoint x: 724, endPoint y: 303, distance: 612.3
click at [724, 303] on div "Description Description Gold Plated Silver, 7.95 grams Jewelry Care: Contact wi…" at bounding box center [506, 251] width 1012 height 131
copy p "Jewelry Care: Contact with substances such as cream, perfume, alcohol, bleach, …"
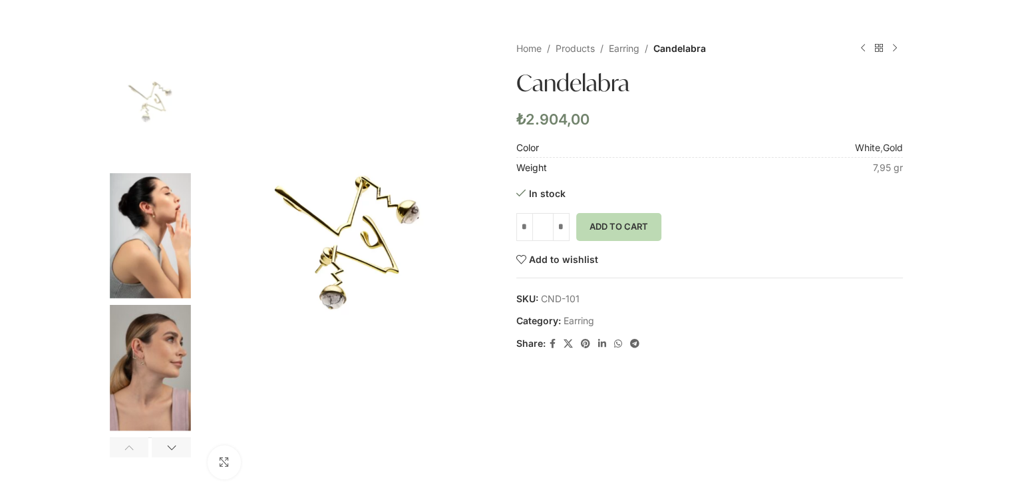
scroll to position [0, 0]
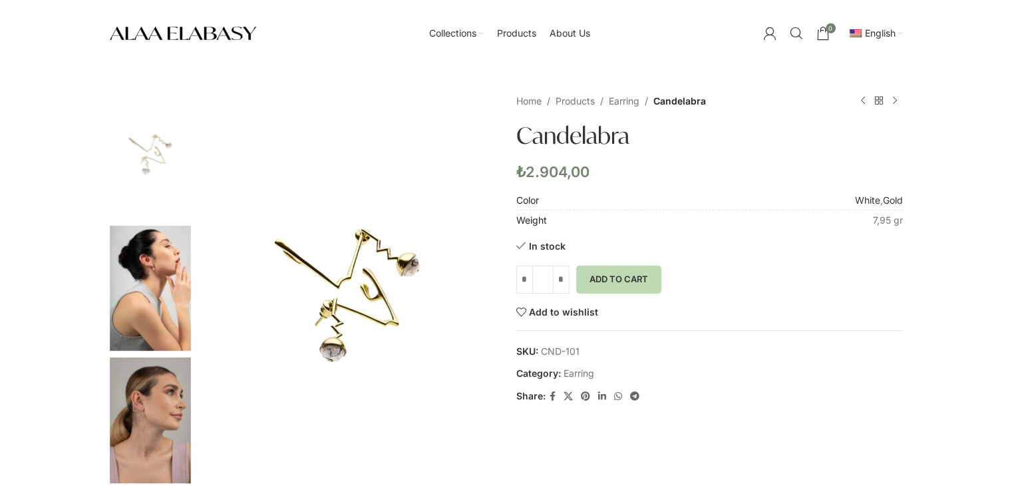
drag, startPoint x: 583, startPoint y: 349, endPoint x: 542, endPoint y: 351, distance: 42.0
click at [542, 351] on span "SKU: CND-101" at bounding box center [709, 351] width 387 height 15
copy span "CND-101"
